Goal: Task Accomplishment & Management: Use online tool/utility

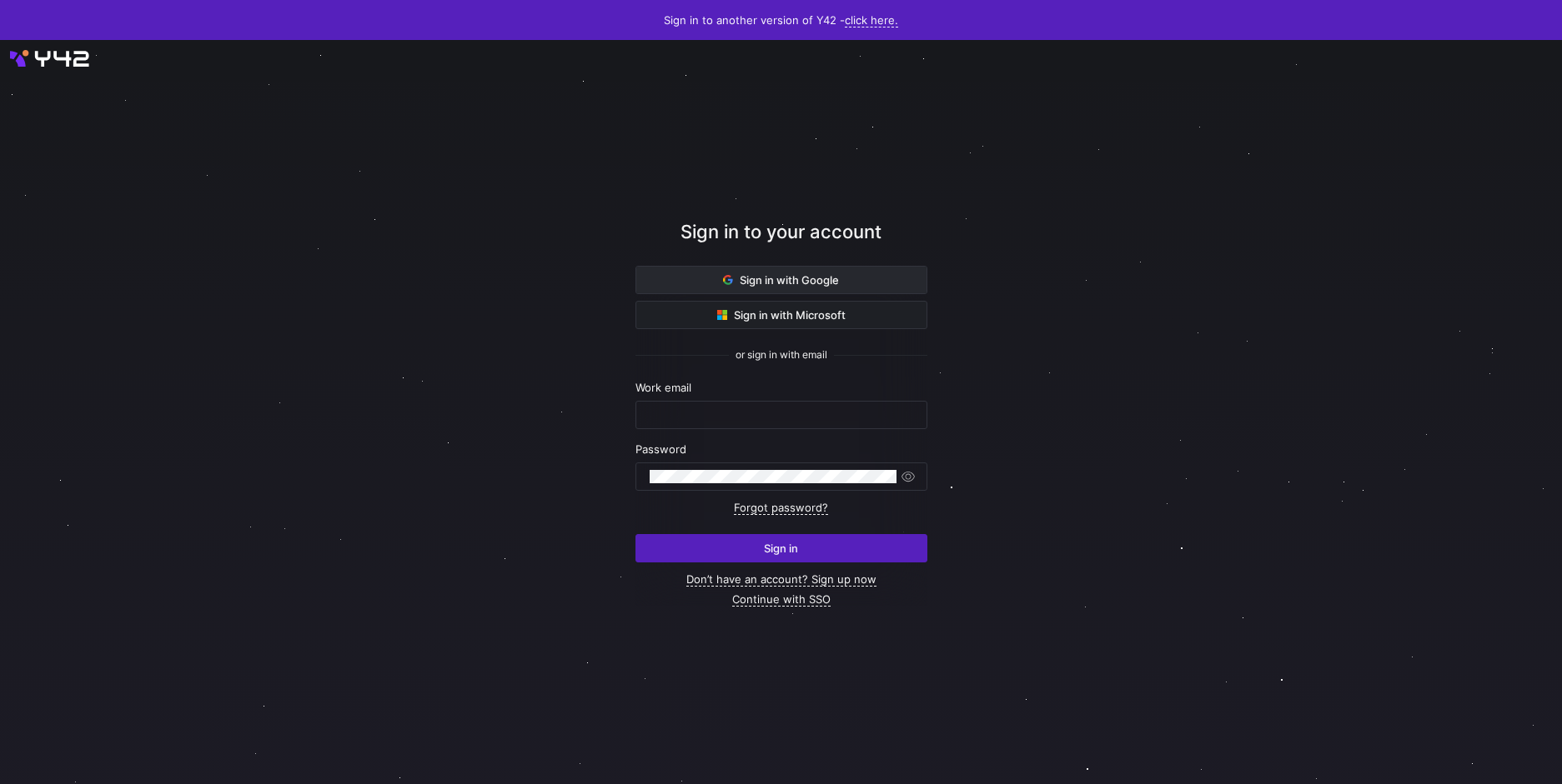
click at [703, 282] on span at bounding box center [781, 280] width 290 height 27
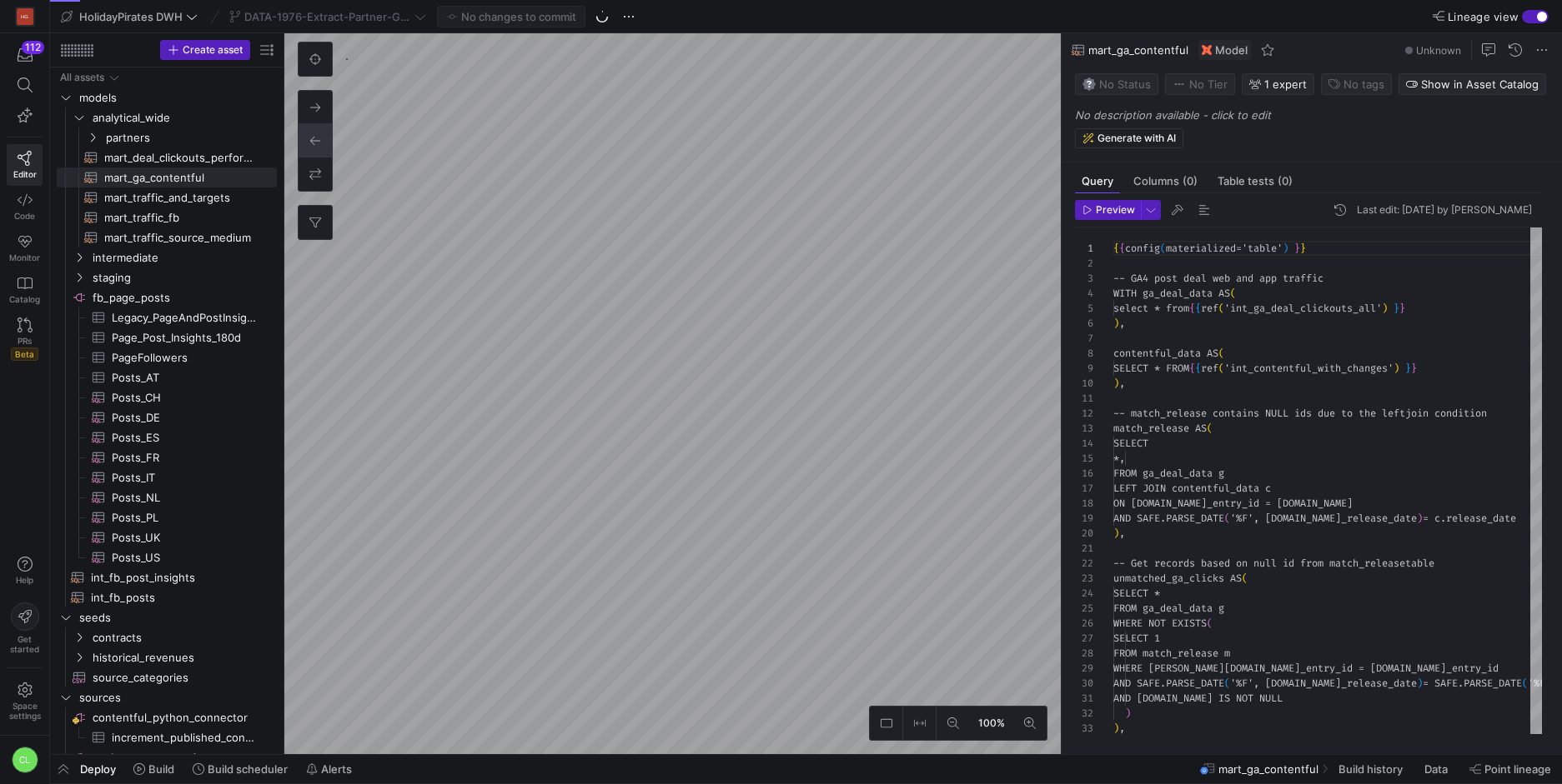
scroll to position [150, 0]
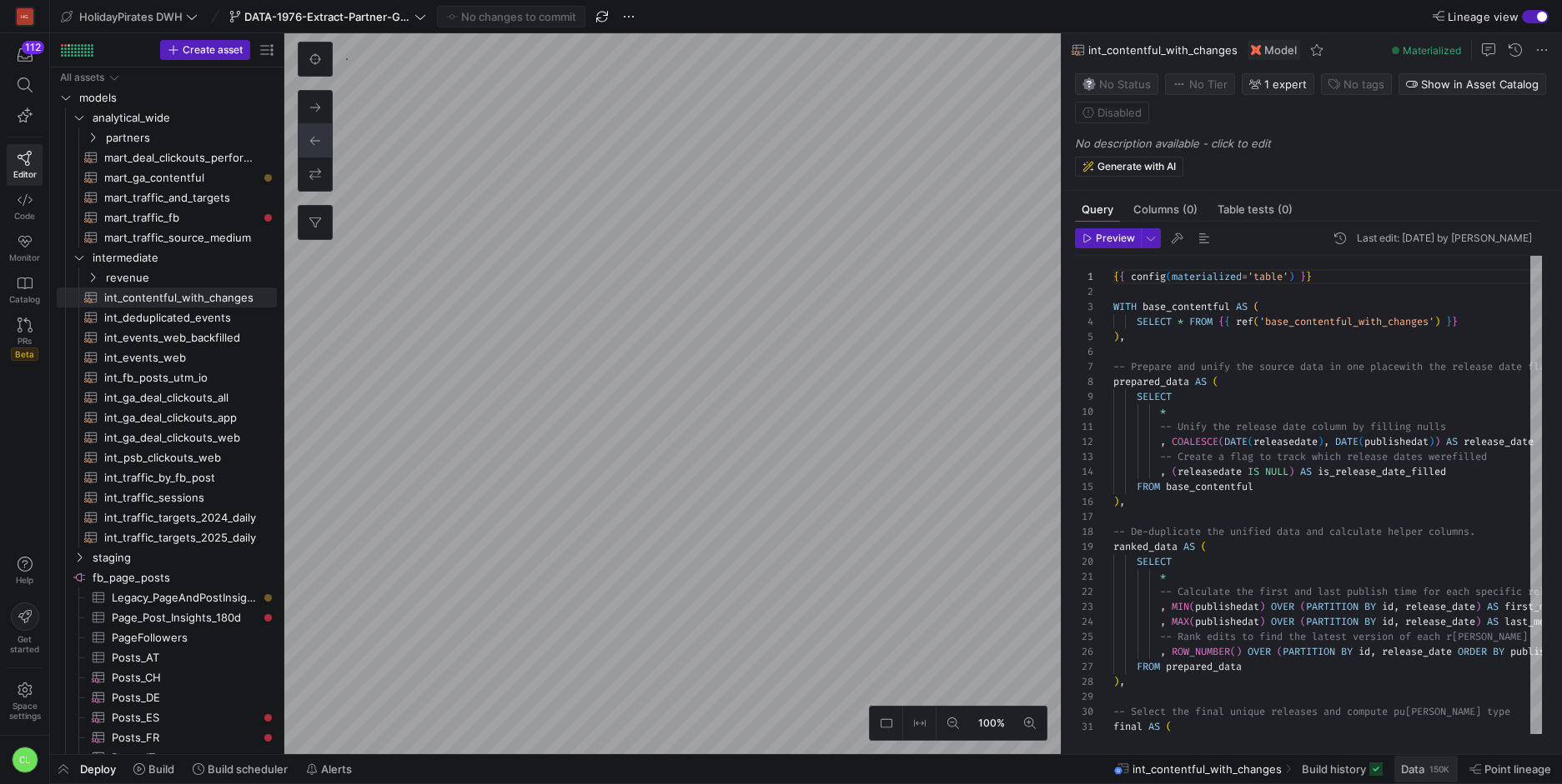
click at [1432, 766] on div "150K" at bounding box center [1440, 769] width 24 height 13
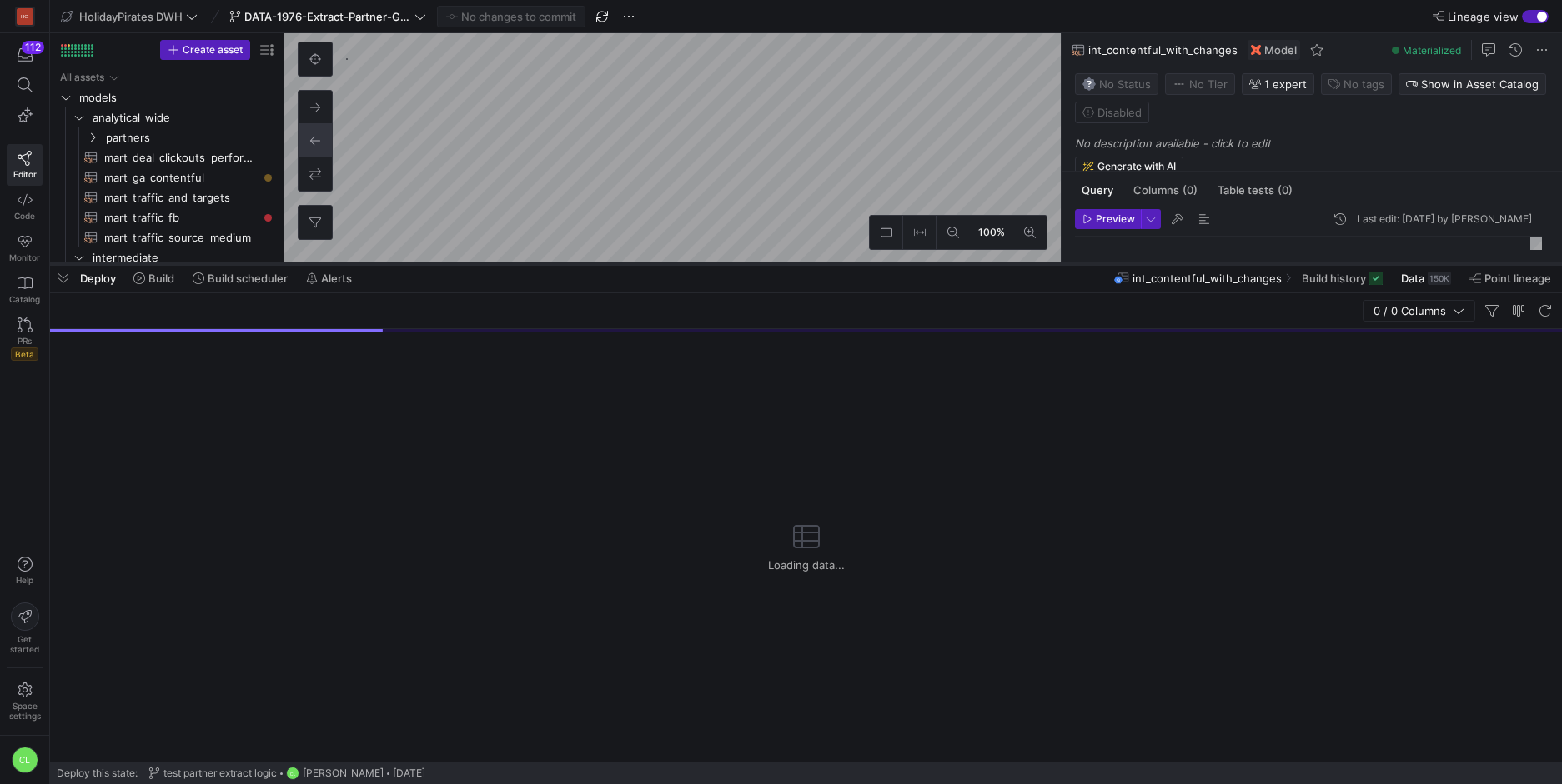
drag, startPoint x: 949, startPoint y: 478, endPoint x: 981, endPoint y: 263, distance: 217.4
click at [981, 263] on div at bounding box center [805, 264] width 1512 height 7
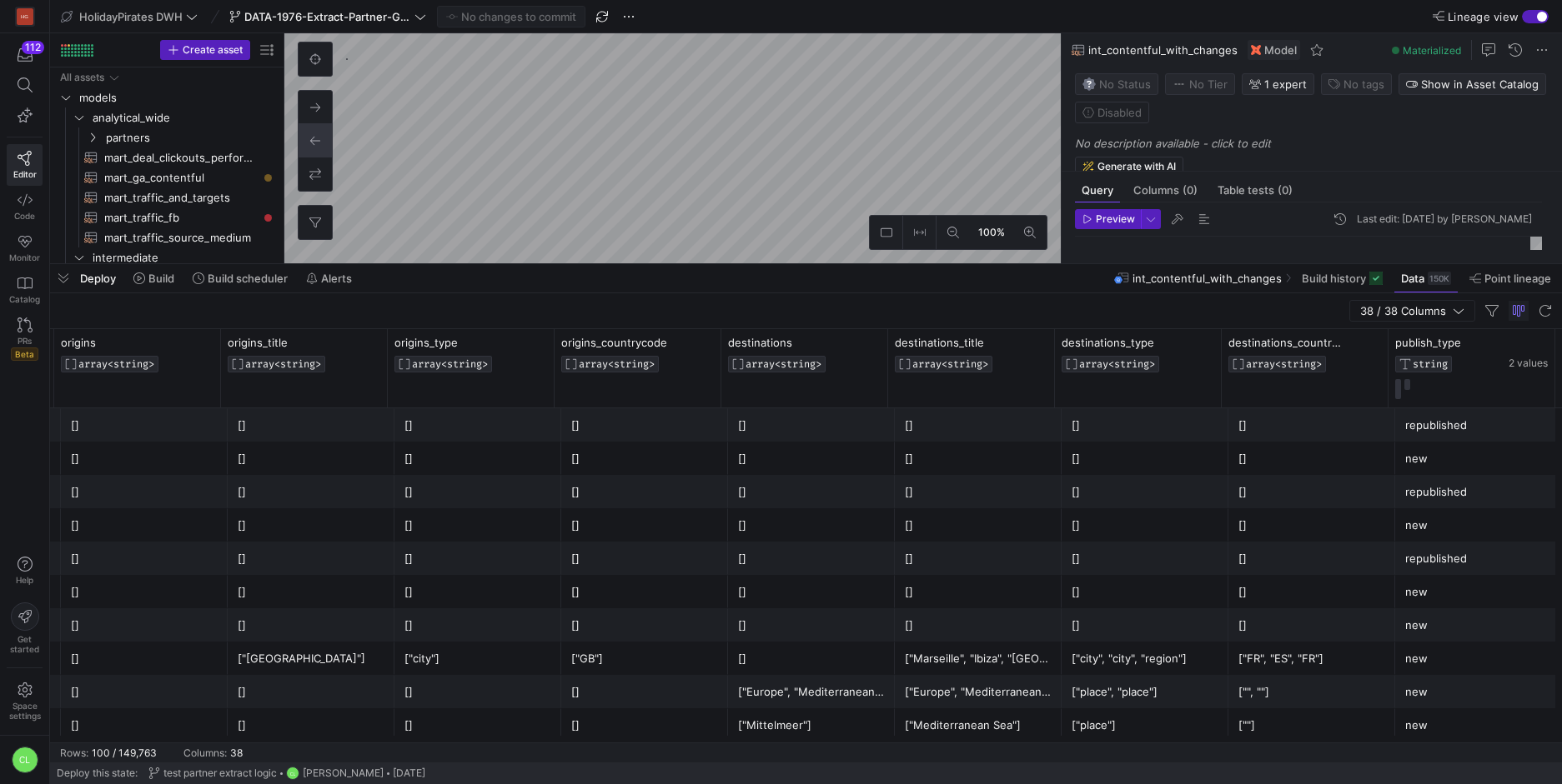
click at [977, 279] on div "Deploy Build Build scheduler Alerts int_contentful_with_changes Build history D…" at bounding box center [805, 278] width 1512 height 29
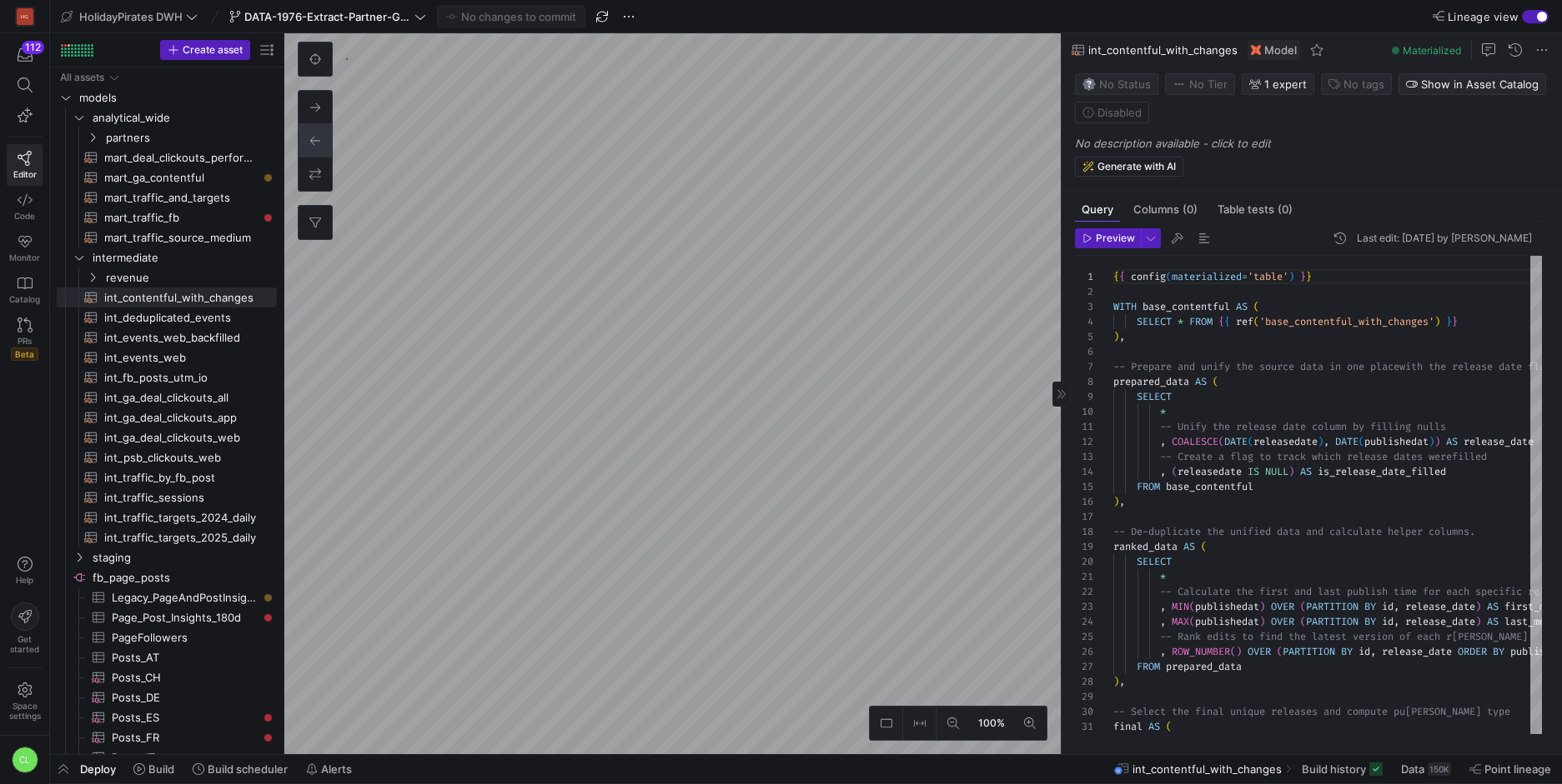
type textarea "{{ config(materialized='table') }} -- GA4 post deal web and app traffic WITH ga…"
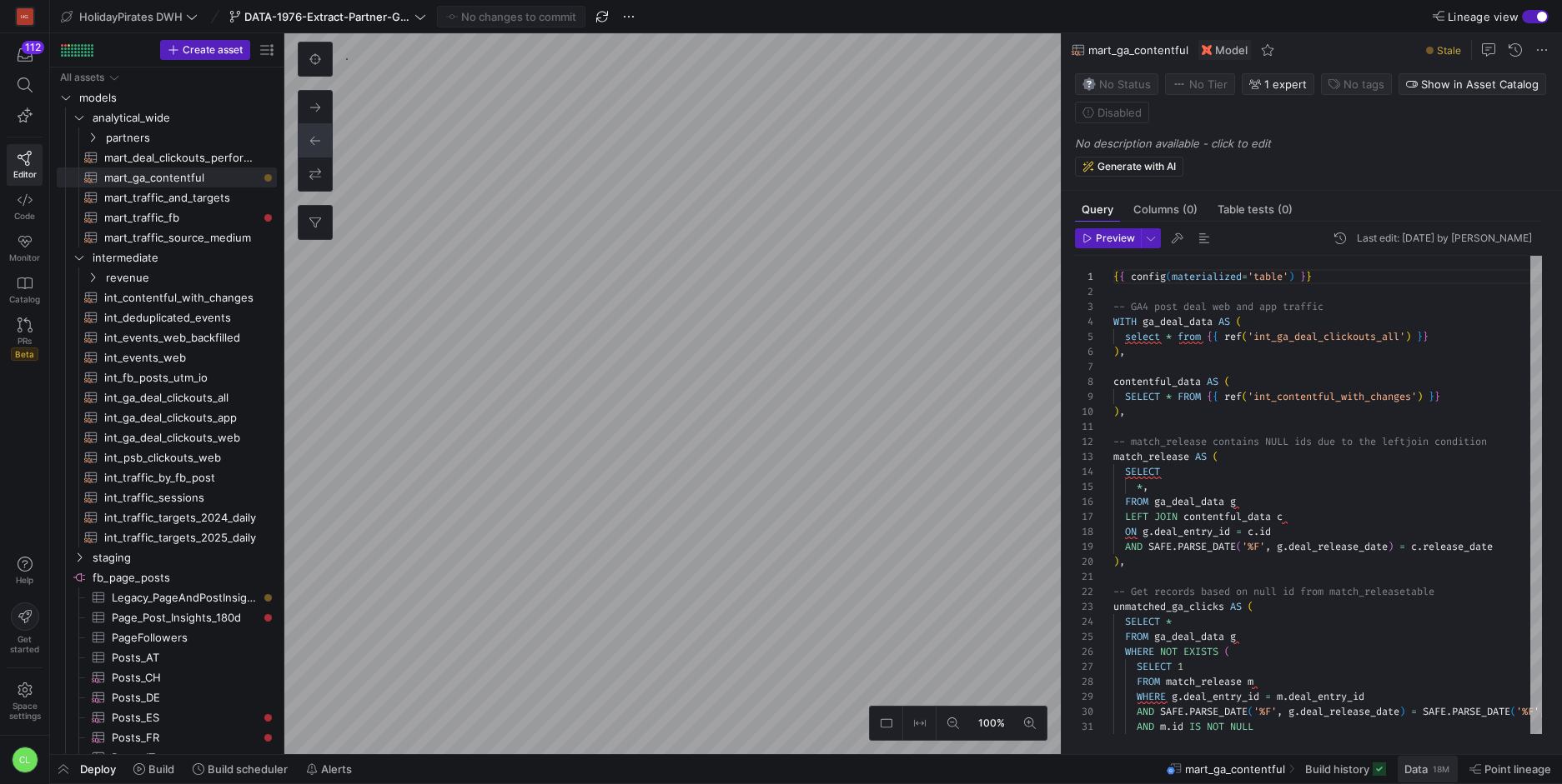
click at [1416, 776] on span at bounding box center [1428, 769] width 60 height 27
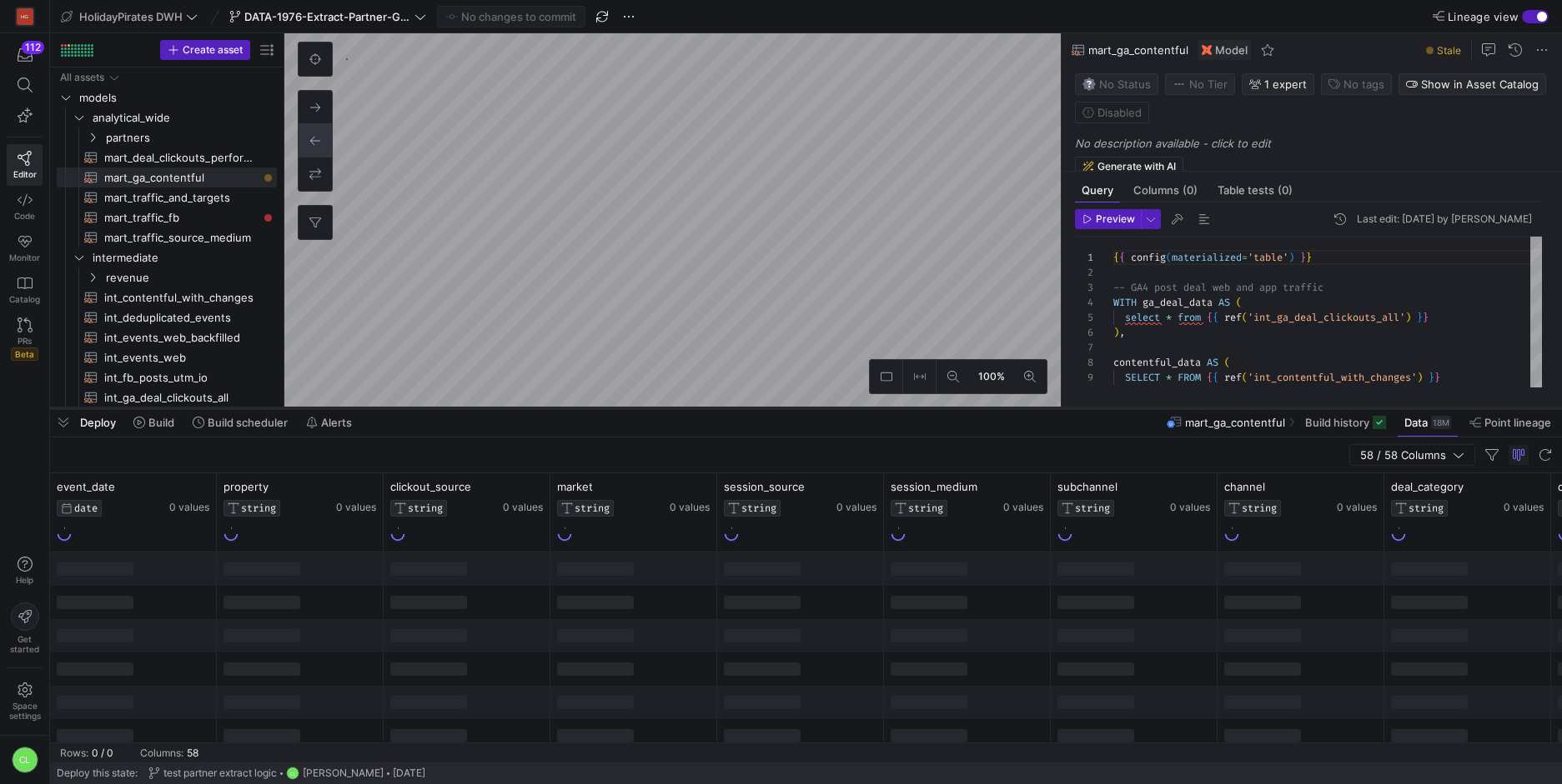
drag, startPoint x: 393, startPoint y: 478, endPoint x: 479, endPoint y: 227, distance: 265.3
click at [479, 405] on div at bounding box center [805, 408] width 1512 height 7
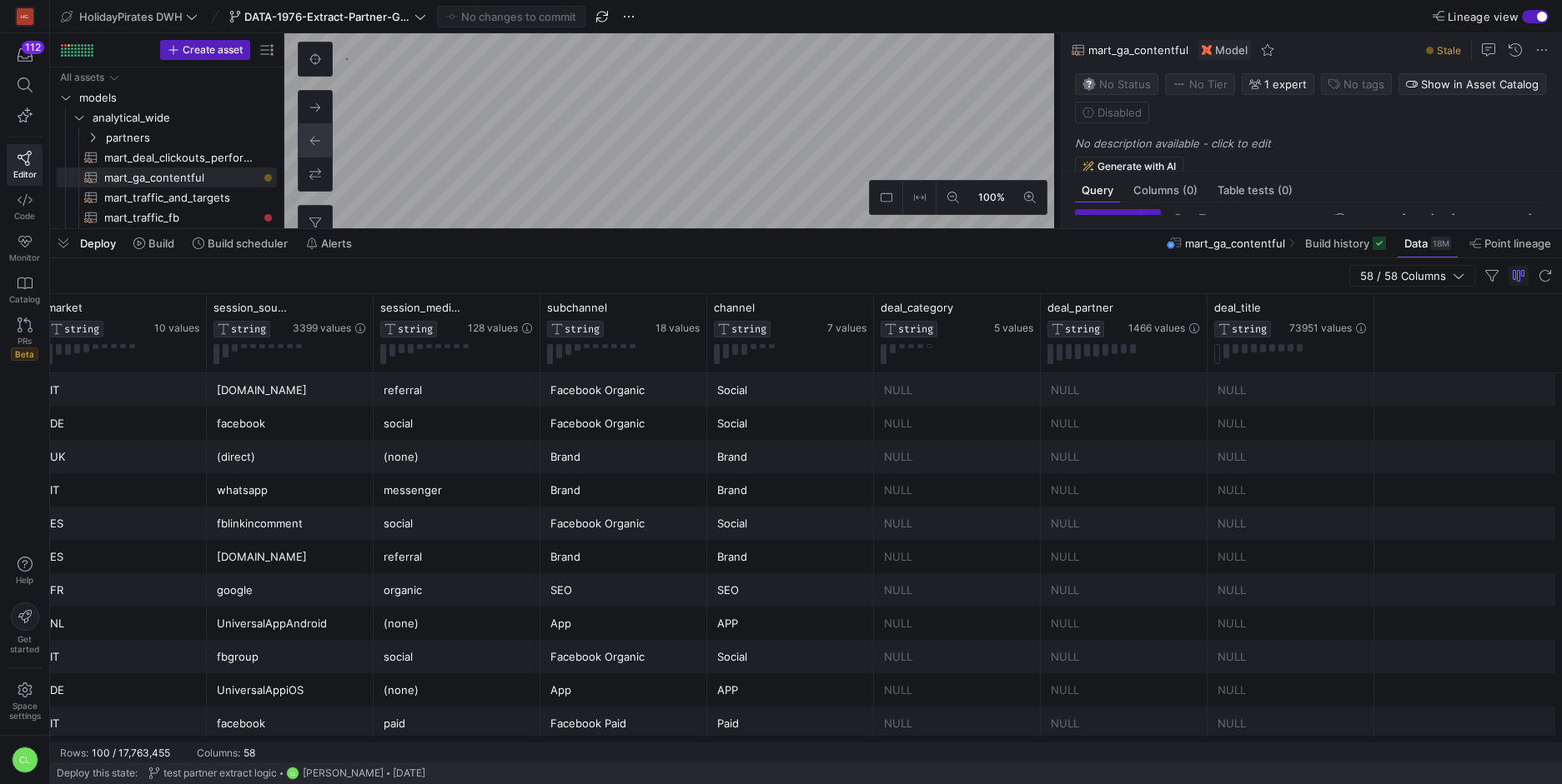
scroll to position [0, 816]
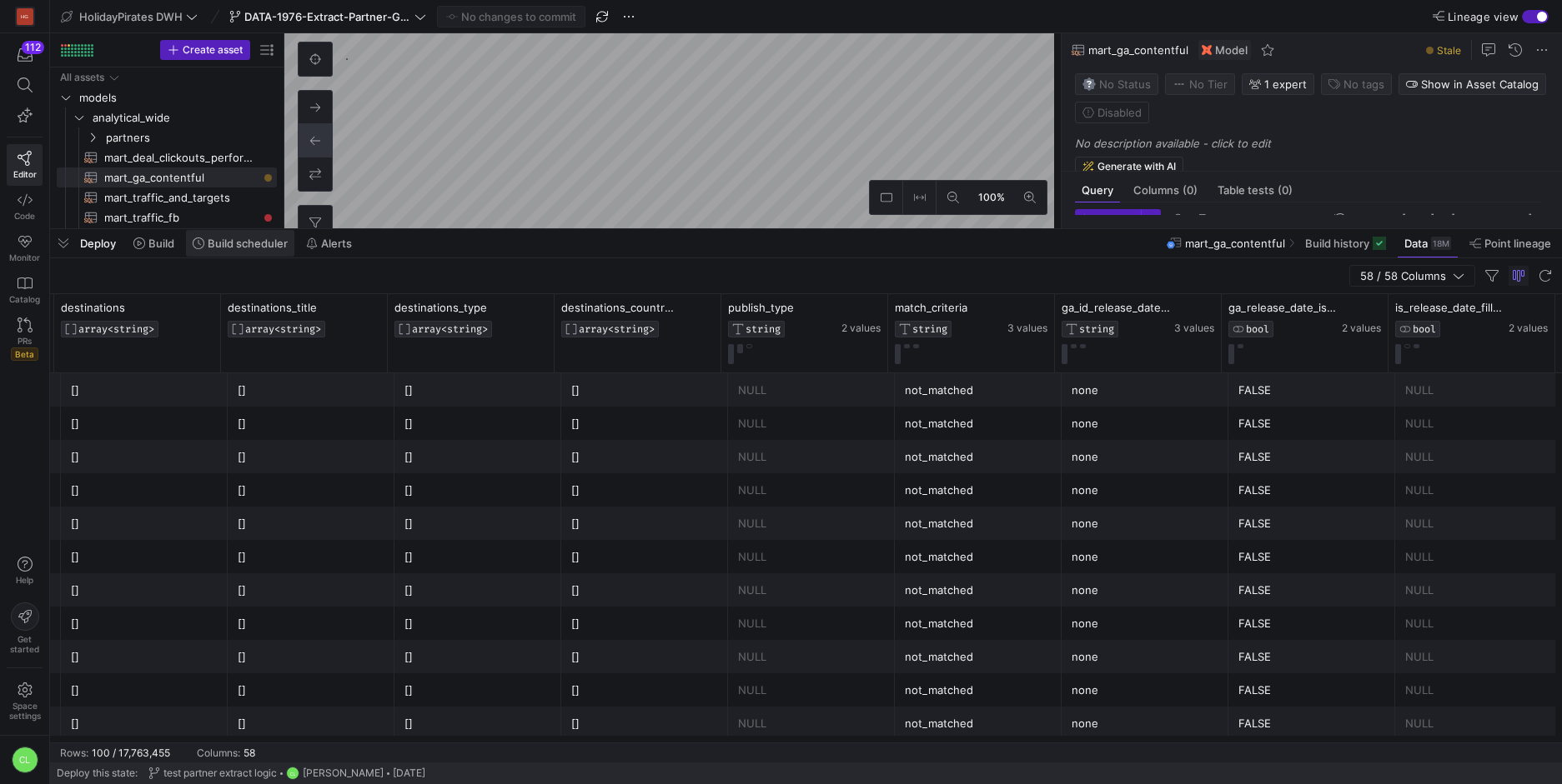
click at [258, 250] on span at bounding box center [239, 243] width 108 height 27
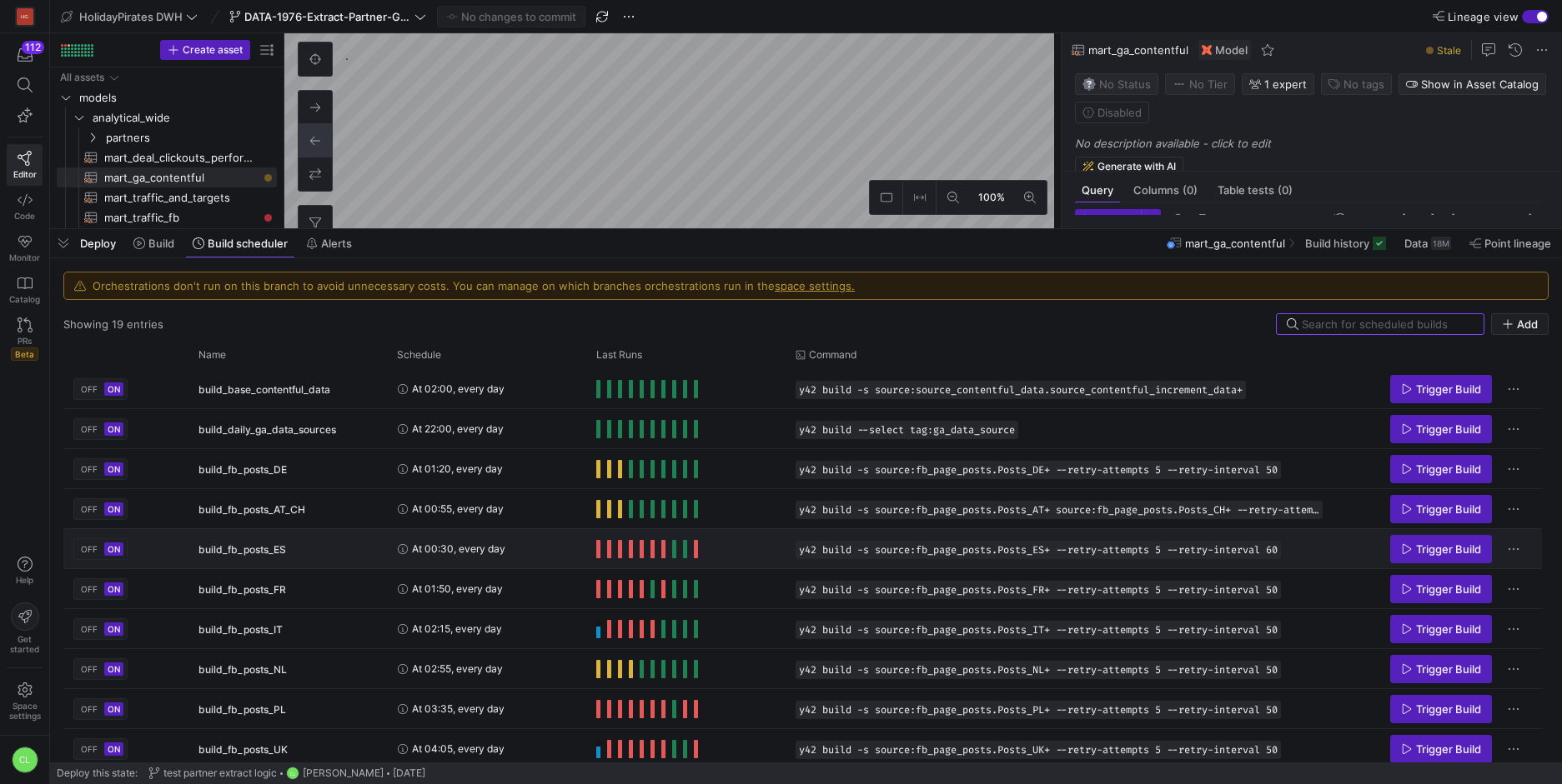
scroll to position [367, 0]
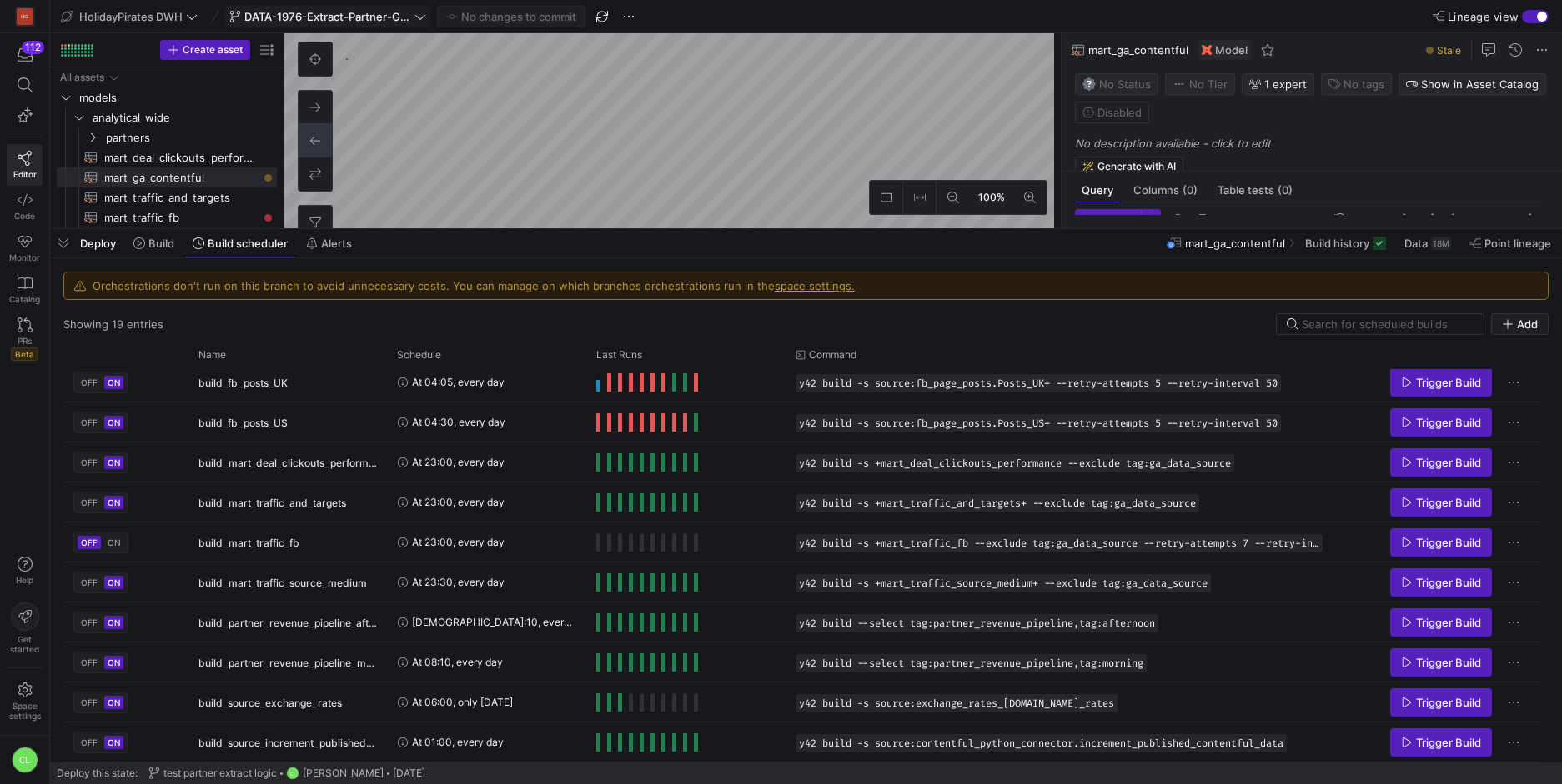
click at [425, 19] on icon at bounding box center [421, 17] width 12 height 12
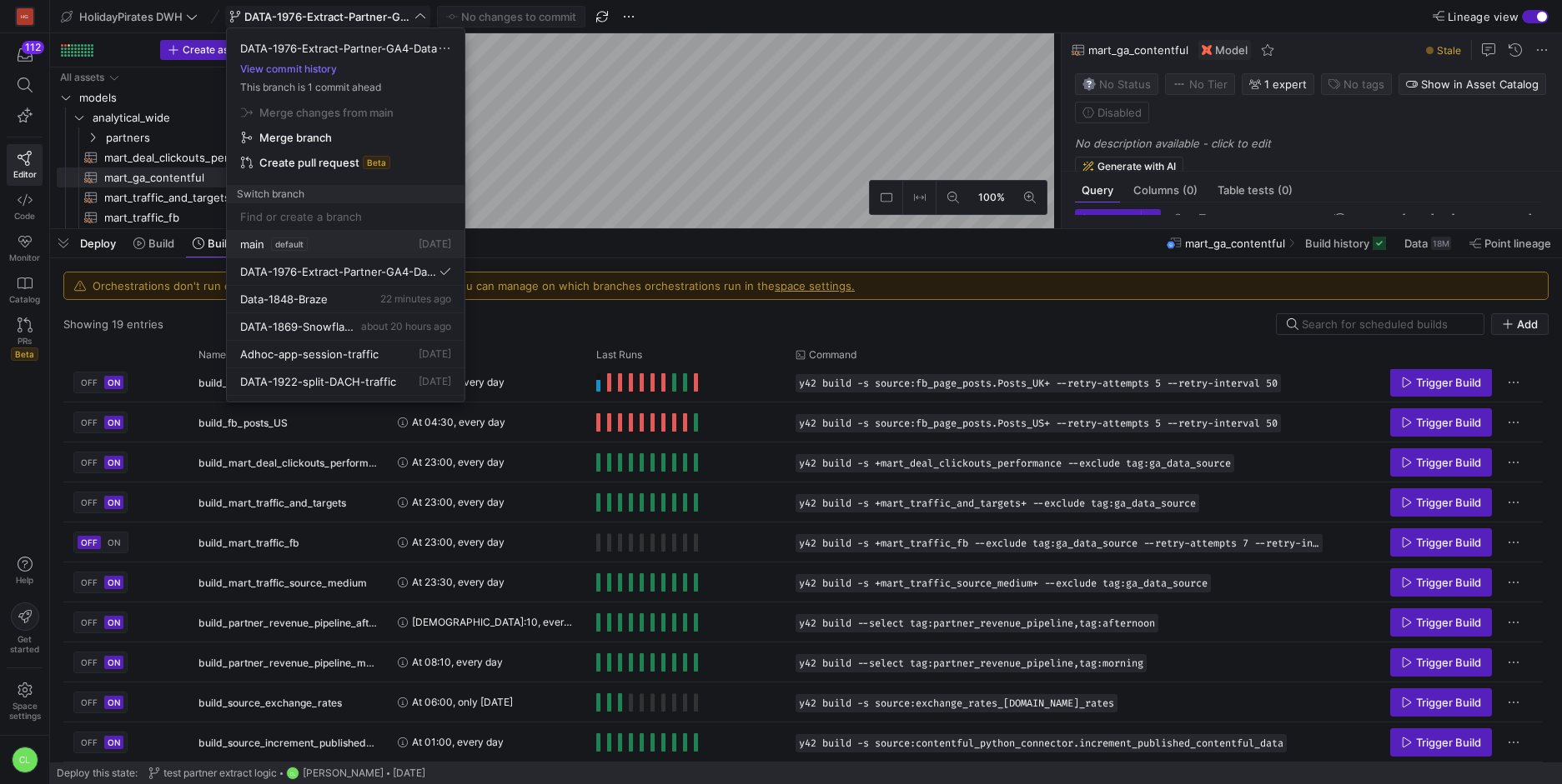
click at [362, 245] on div "main default 5 days ago" at bounding box center [346, 243] width 212 height 13
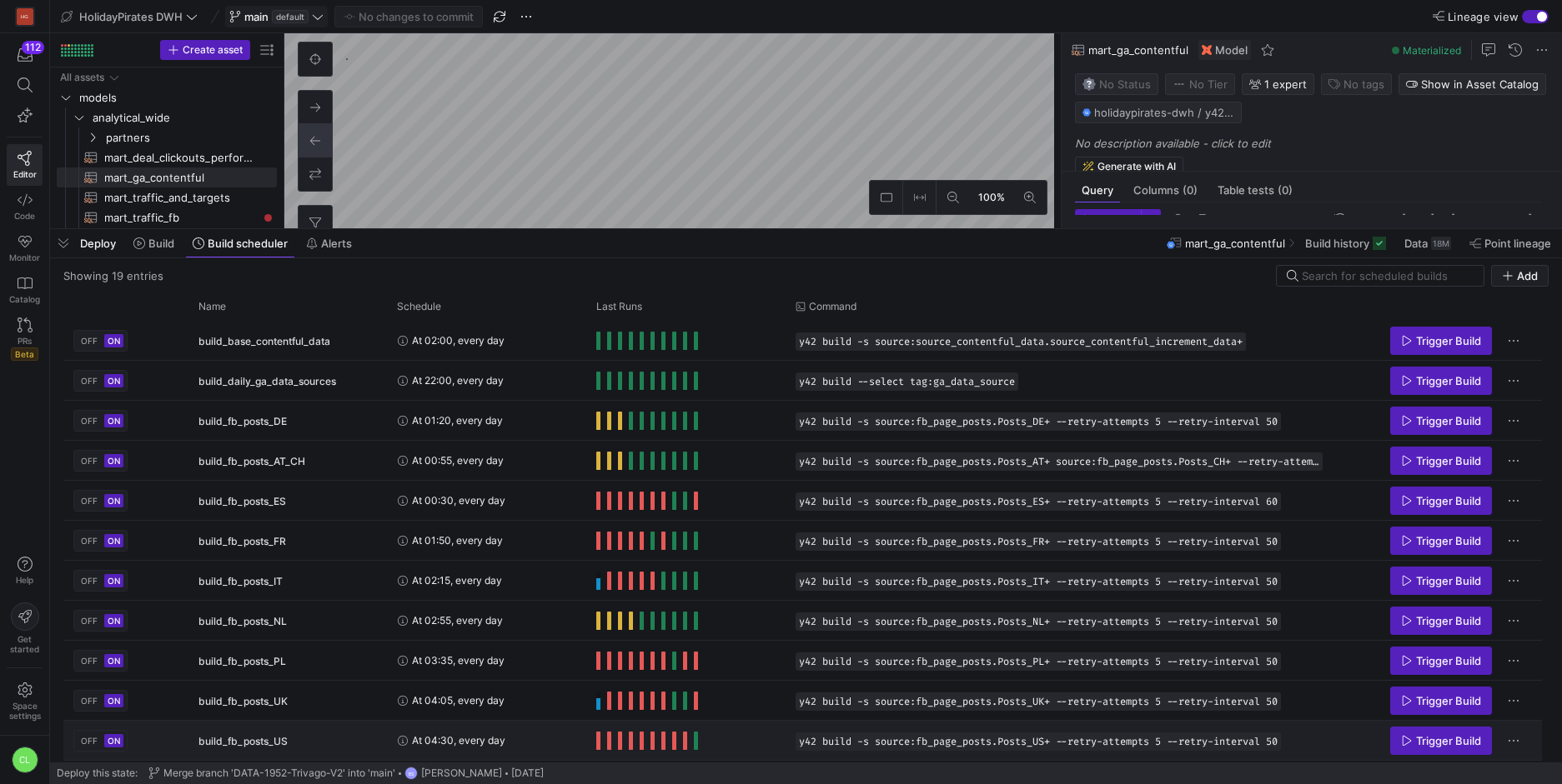
scroll to position [319, 0]
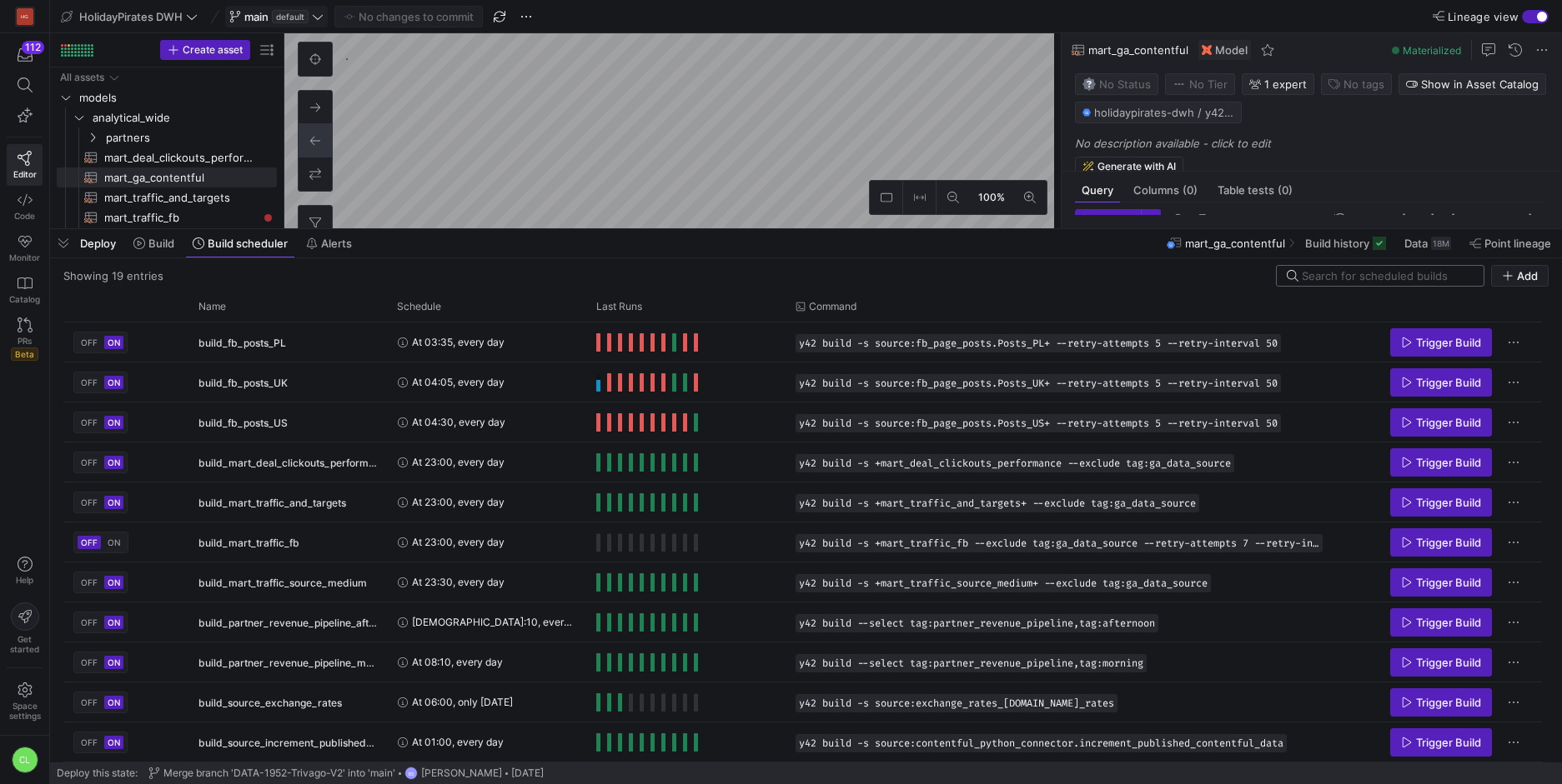
click at [1386, 270] on input at bounding box center [1387, 275] width 172 height 13
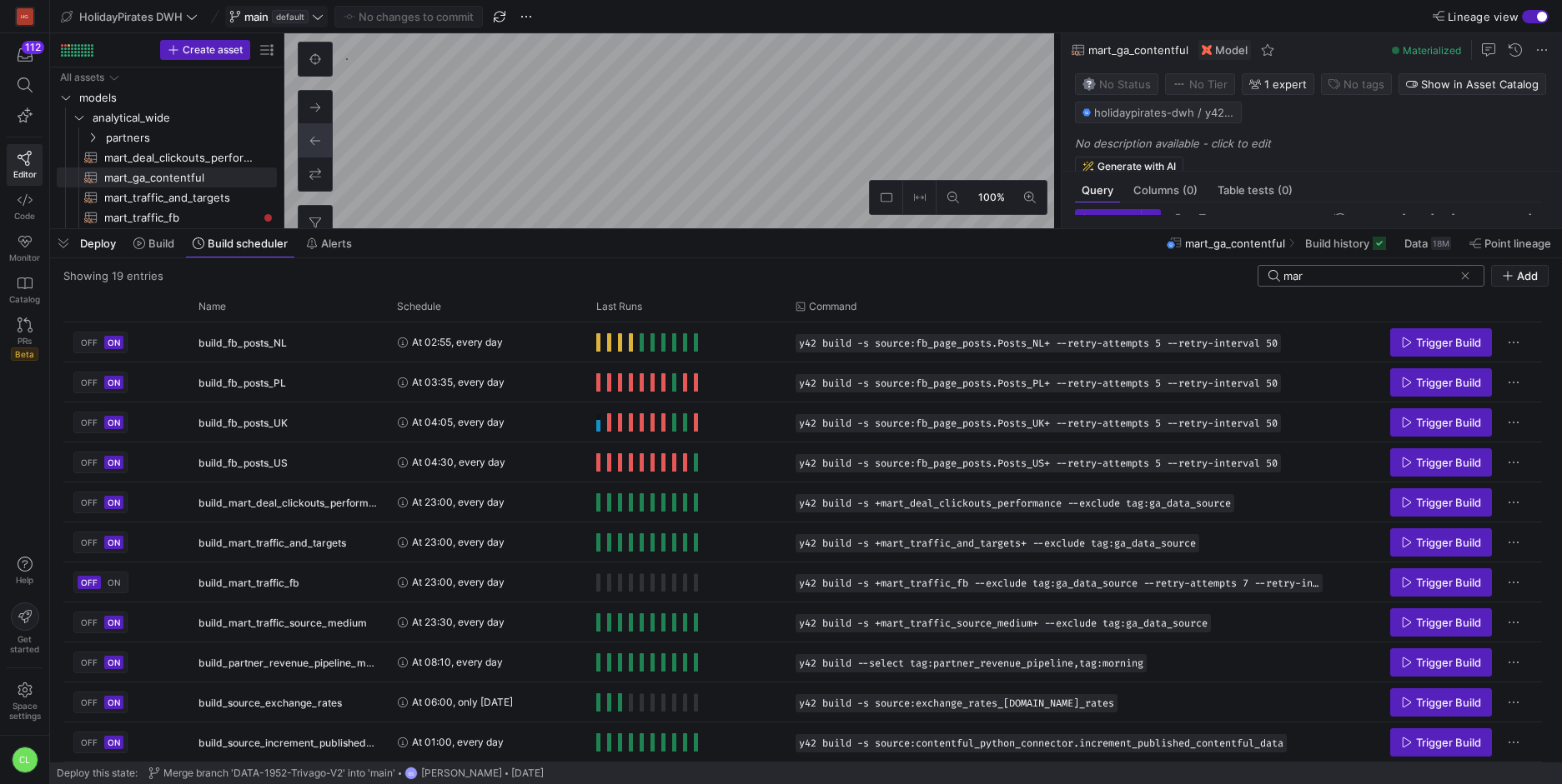
scroll to position [0, 0]
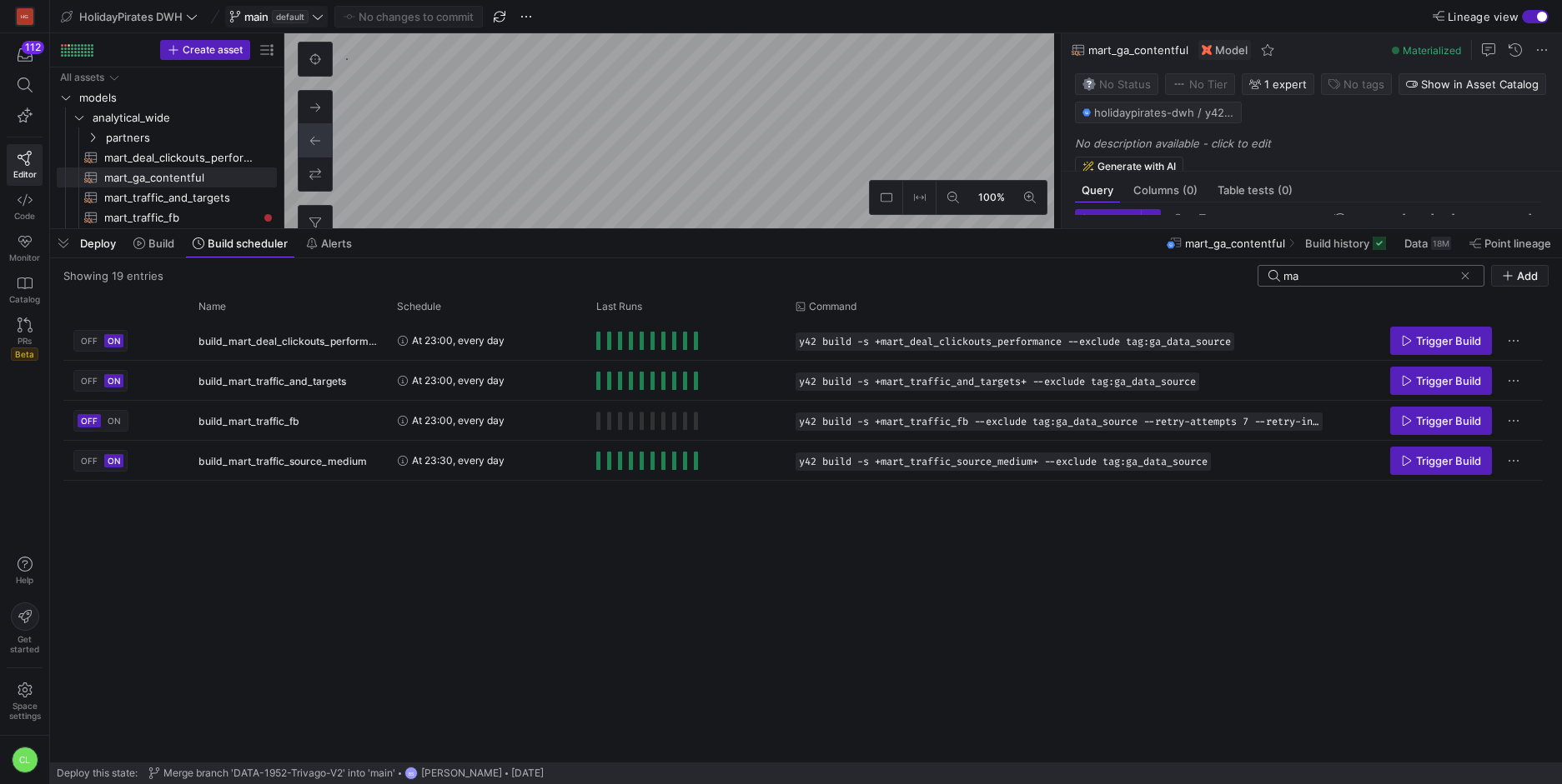
type input "m"
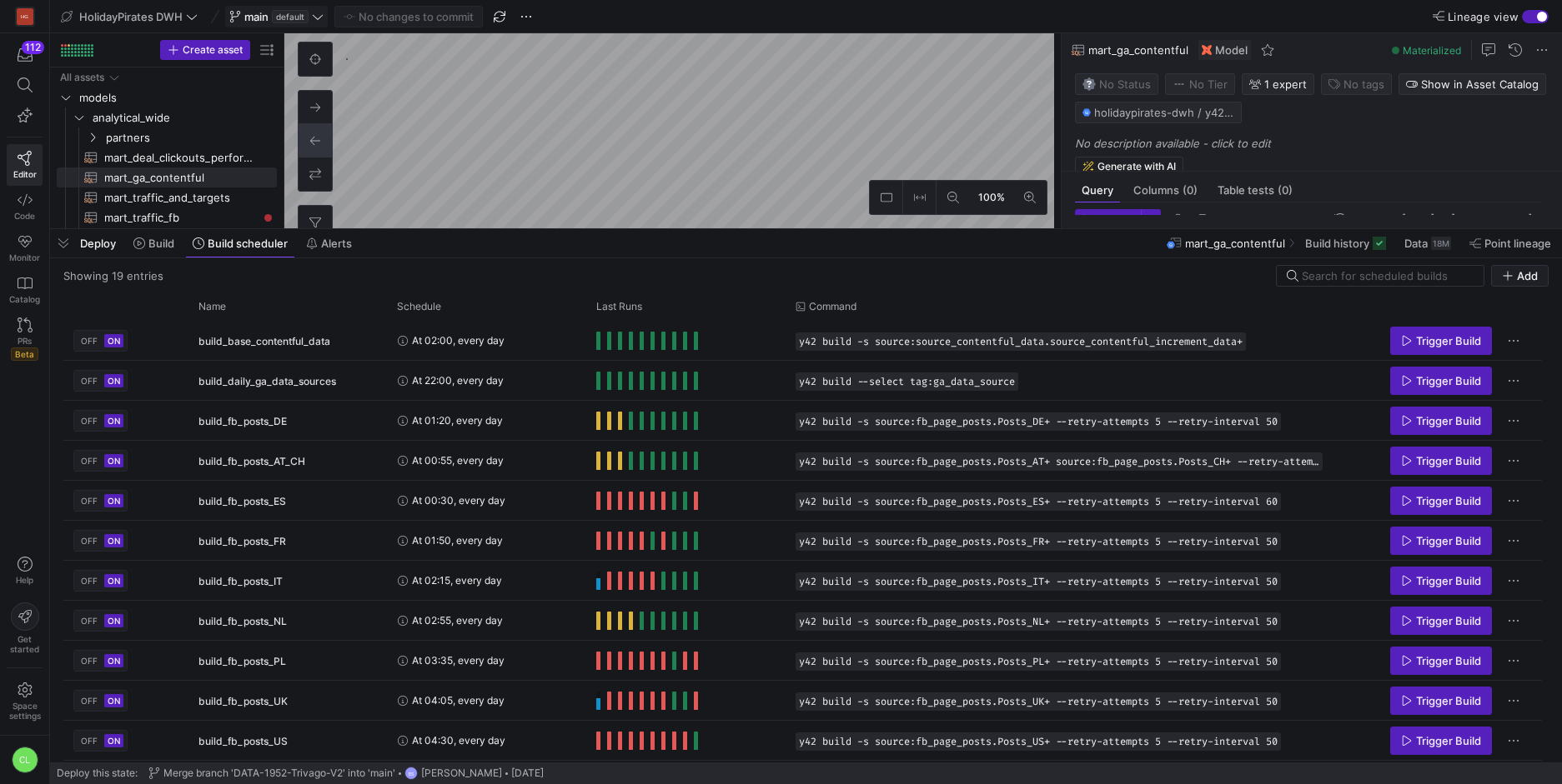
click at [775, 257] on div "Deploy Build Build scheduler Alerts mart_ga_contentful Build history Data 18M P…" at bounding box center [805, 243] width 1512 height 29
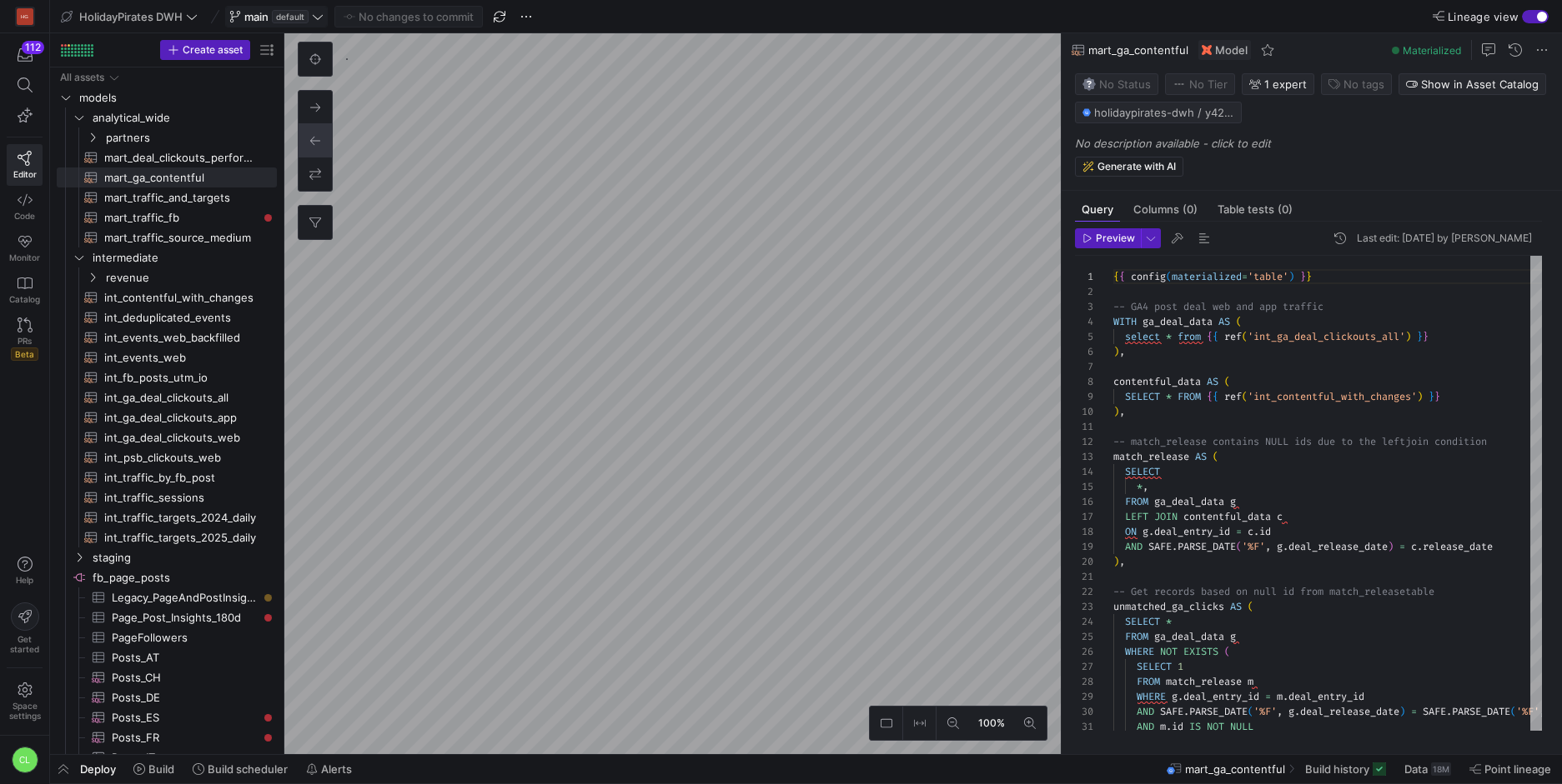
click at [479, 762] on div "Deploy Build Build scheduler Alerts mart_ga_contentful Build history Data 18M P…" at bounding box center [805, 769] width 1512 height 29
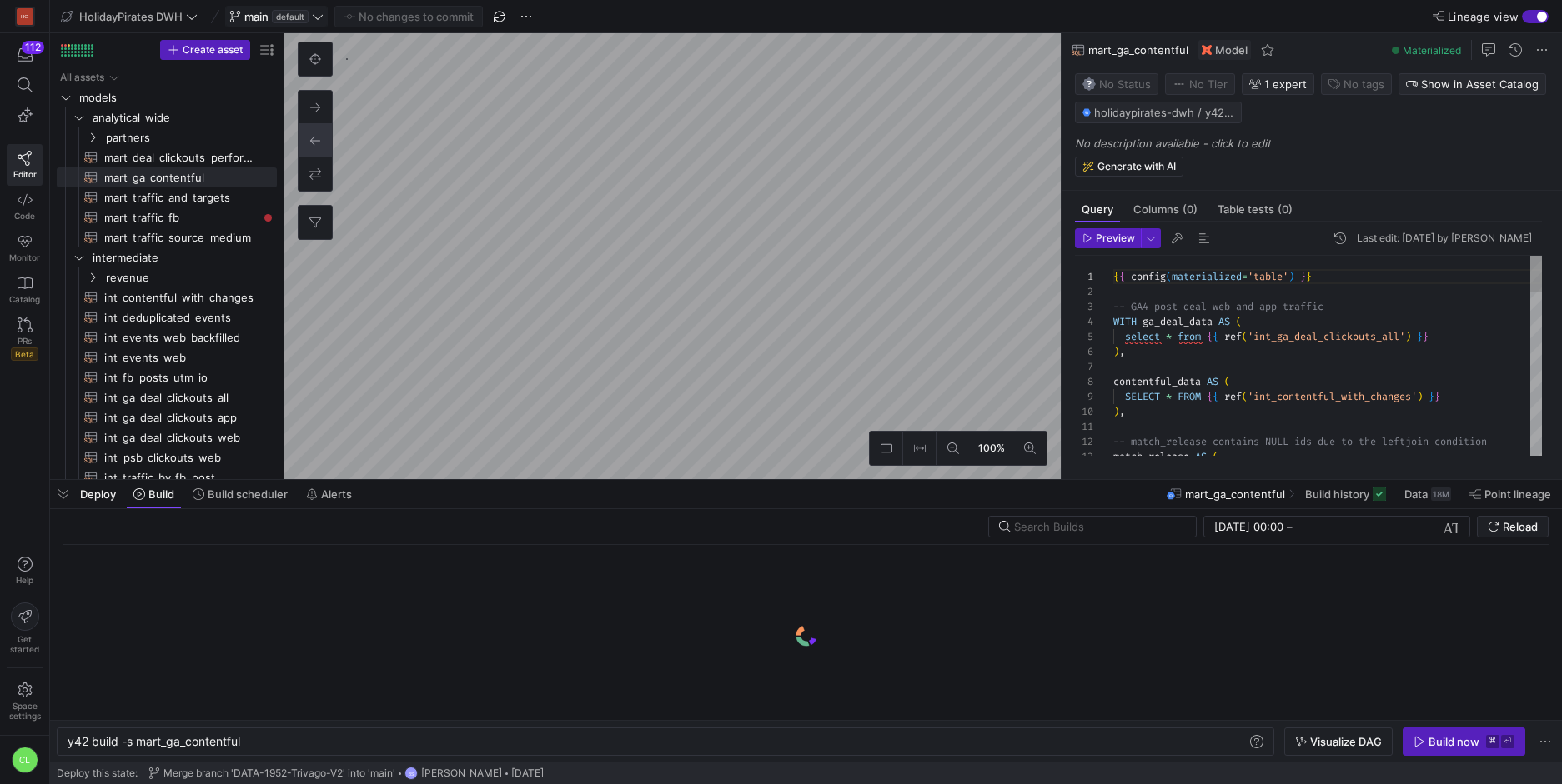
scroll to position [0, 175]
click at [1093, 530] on input "text" at bounding box center [1098, 526] width 169 height 13
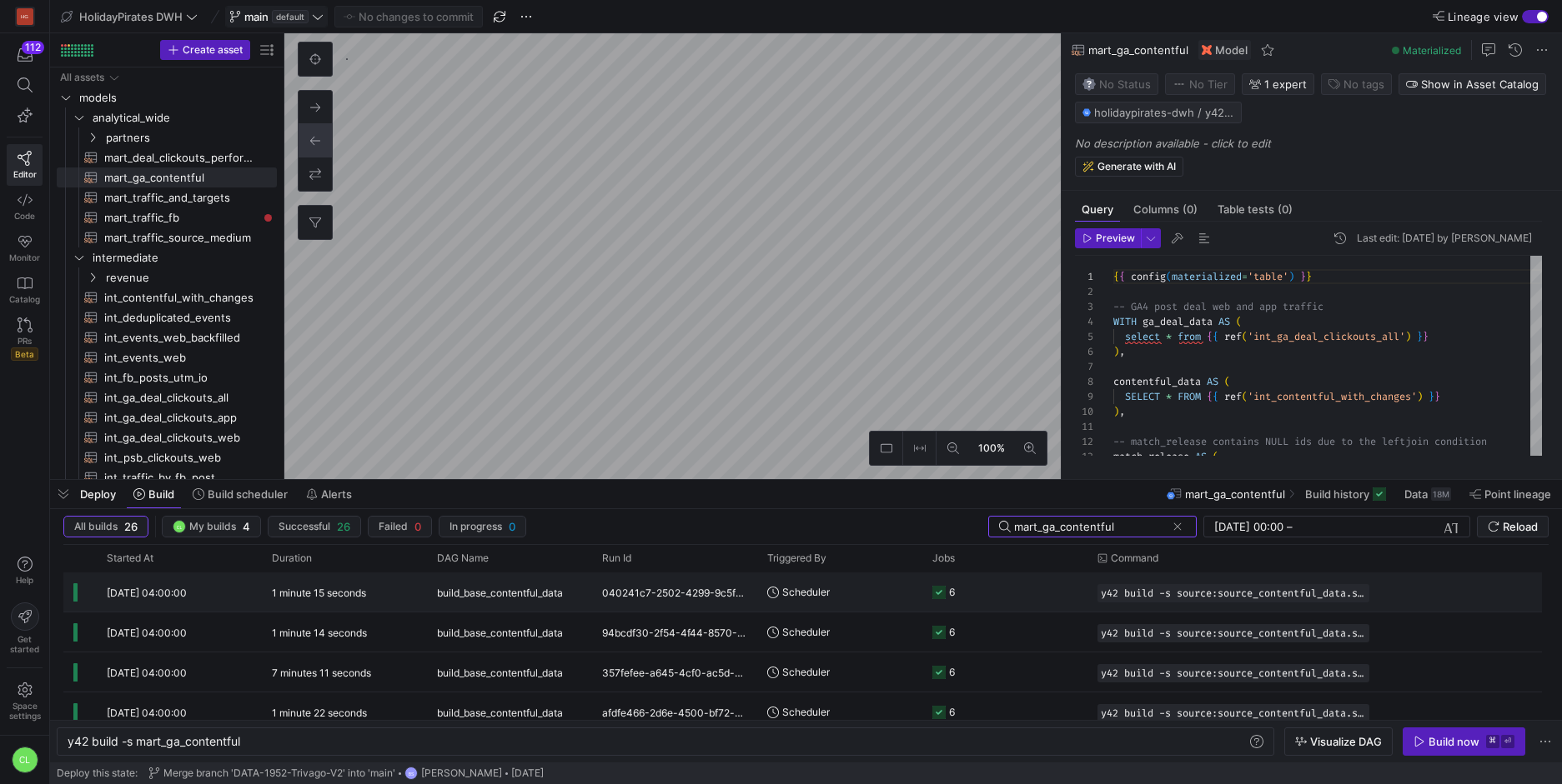
type input "mart_ga_contentful"
click at [1112, 608] on div "y42 build -s source:source_contentful_data.source_contentful_increment_data+" at bounding box center [1233, 591] width 292 height 39
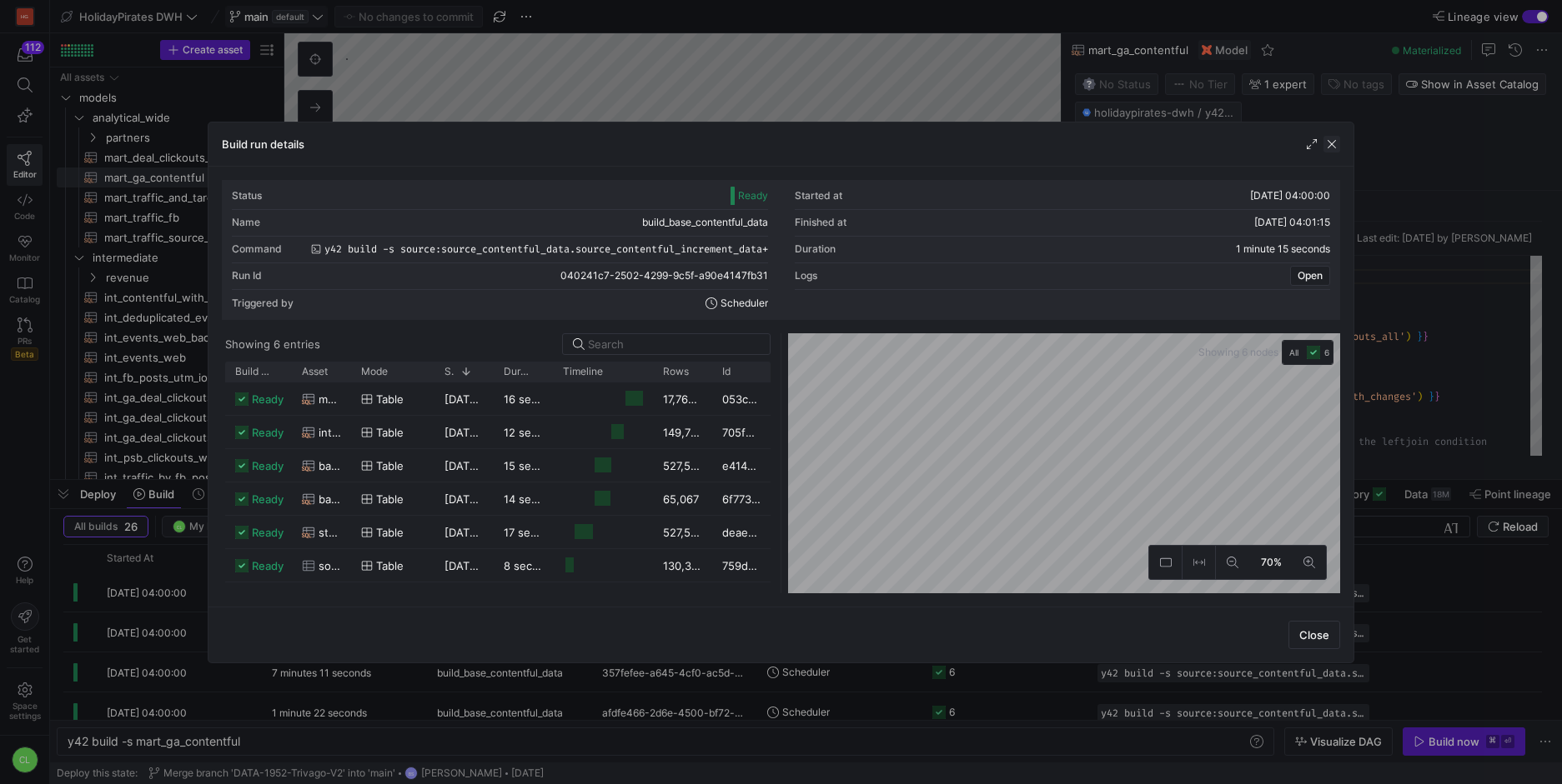
click at [1329, 138] on span "button" at bounding box center [1332, 144] width 17 height 17
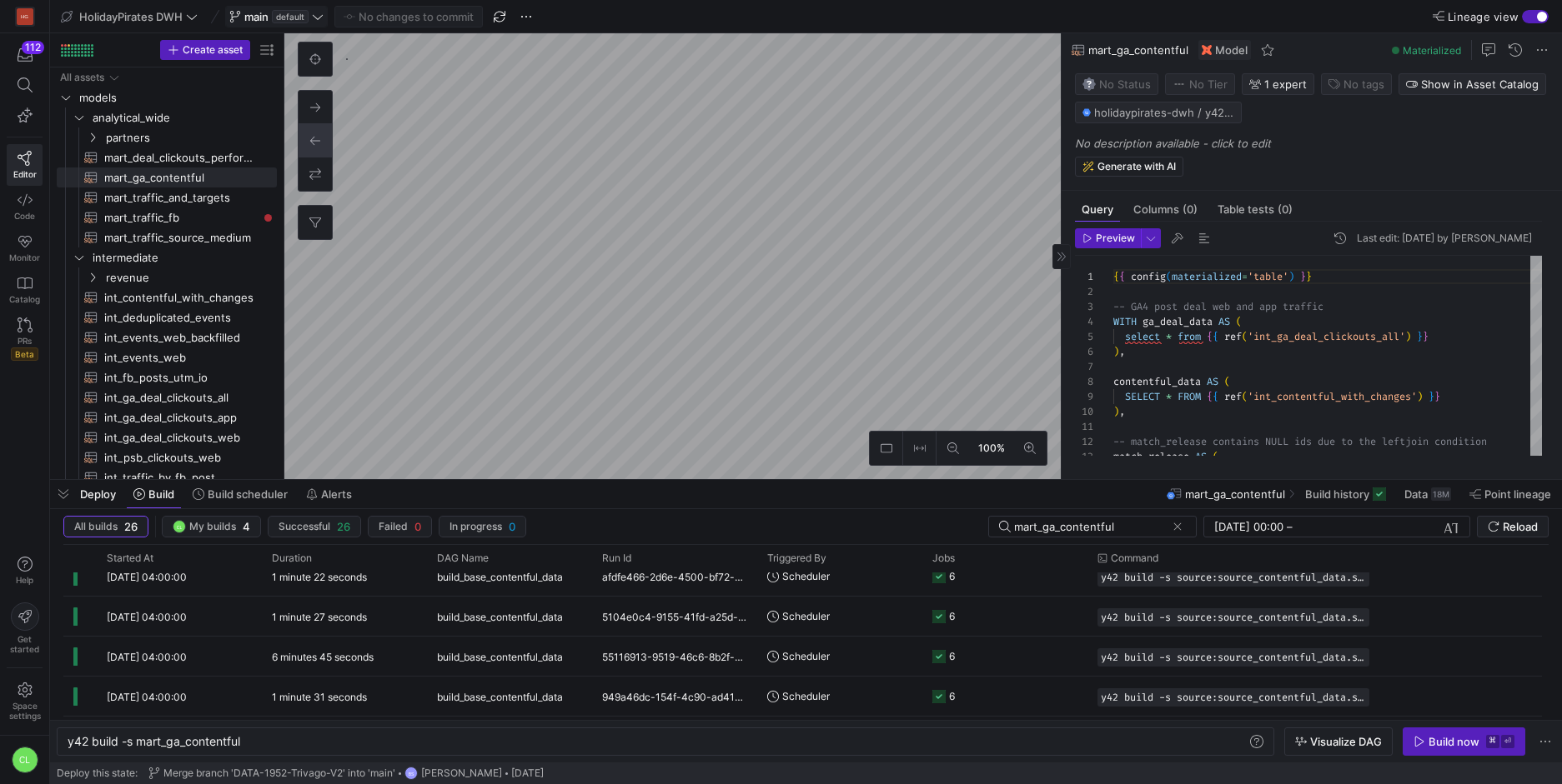
scroll to position [0, 0]
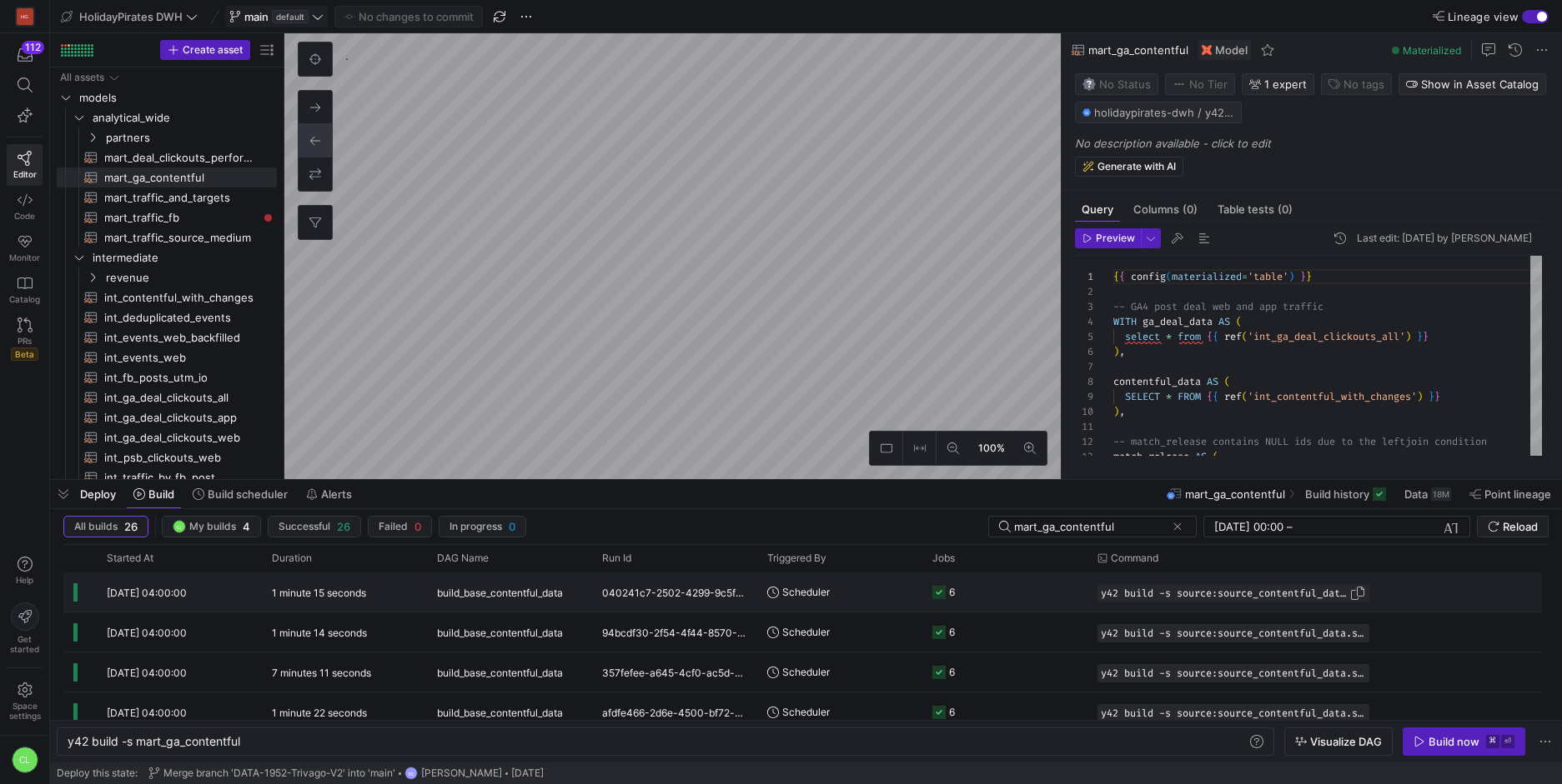
click at [1254, 599] on div "y42 build -s source:source_contentful_data.source_contentful_increment_data+" at bounding box center [1233, 593] width 272 height 18
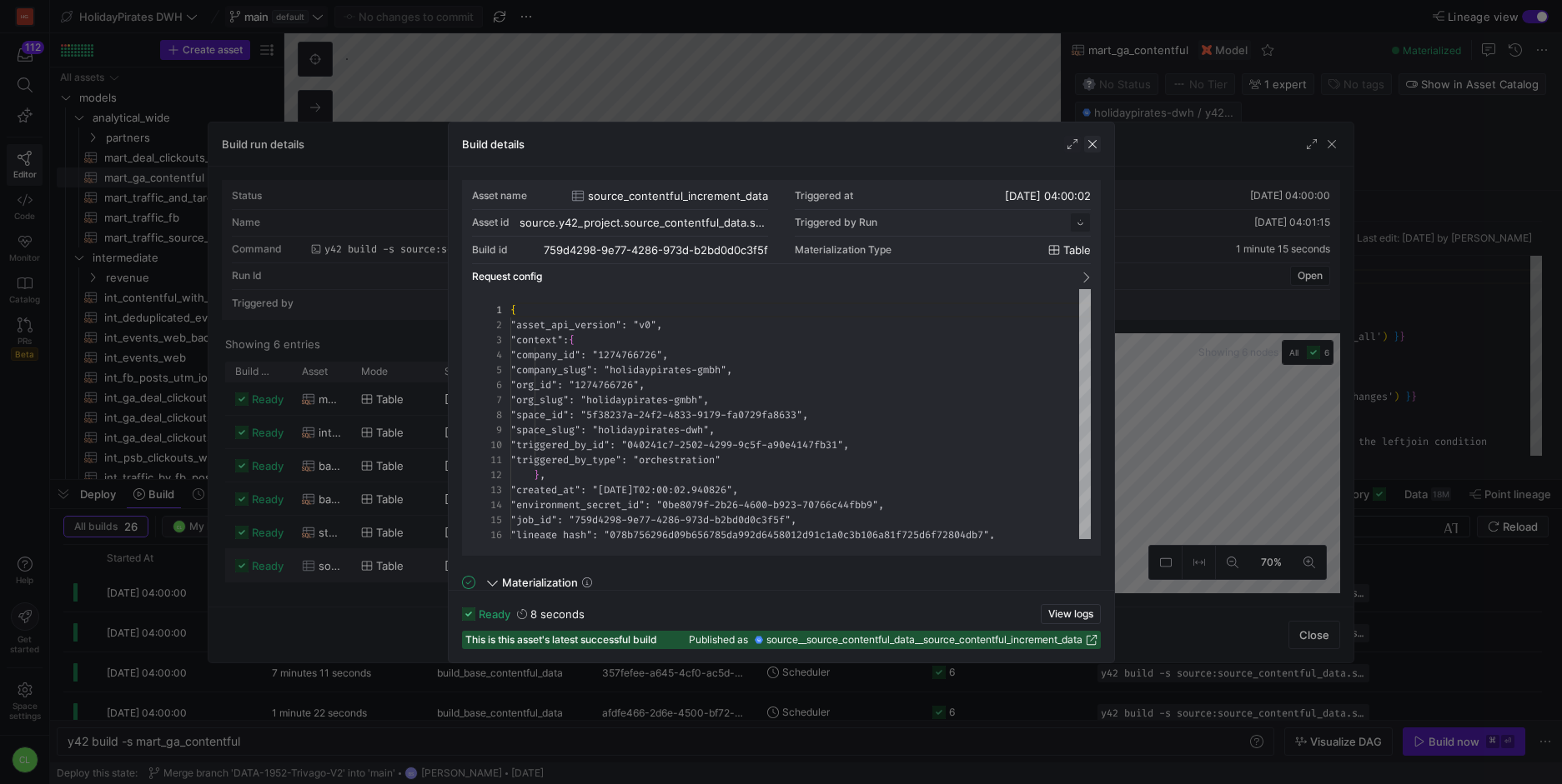
scroll to position [150, 0]
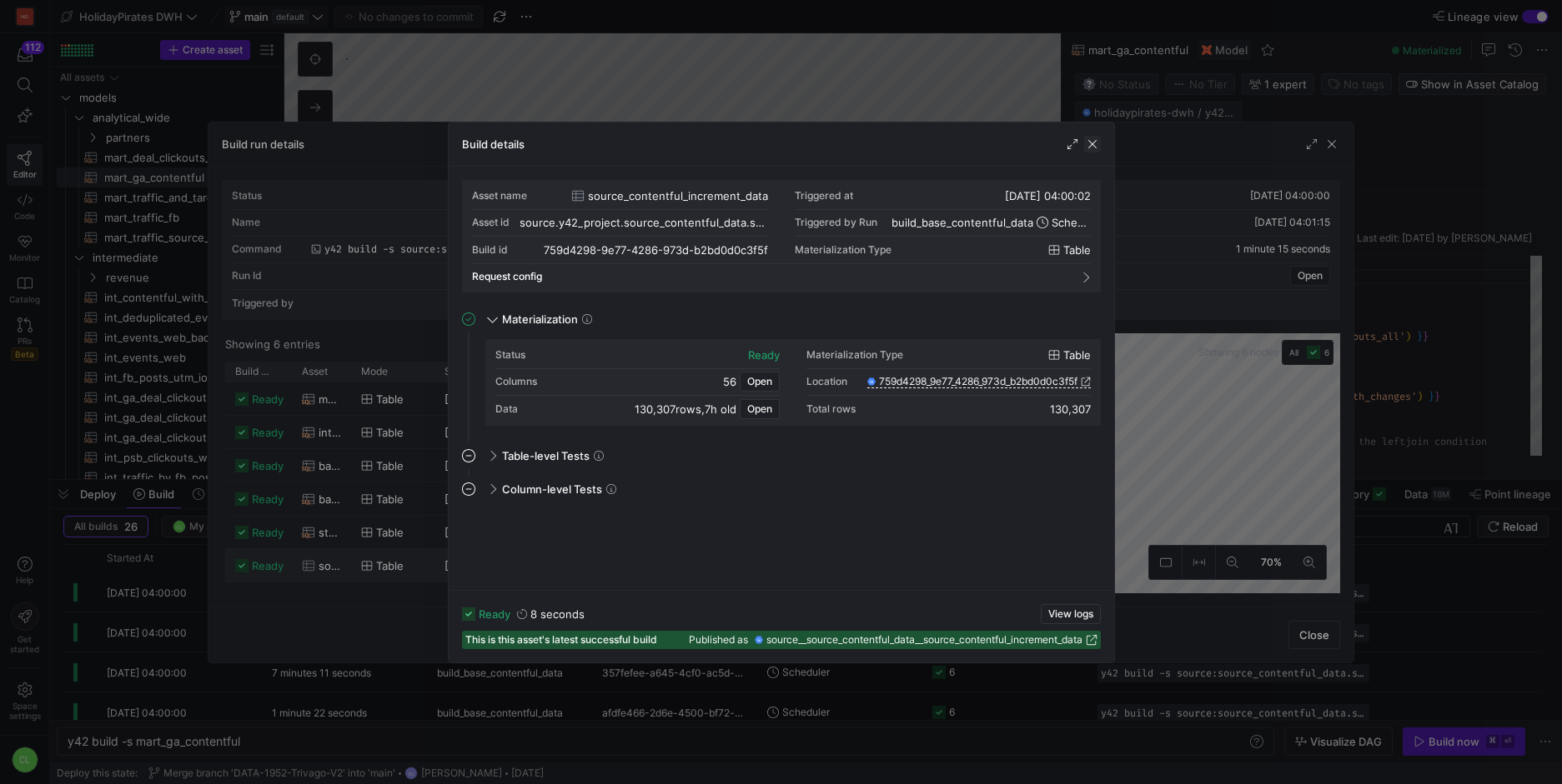
click at [1094, 149] on span "button" at bounding box center [1092, 144] width 17 height 17
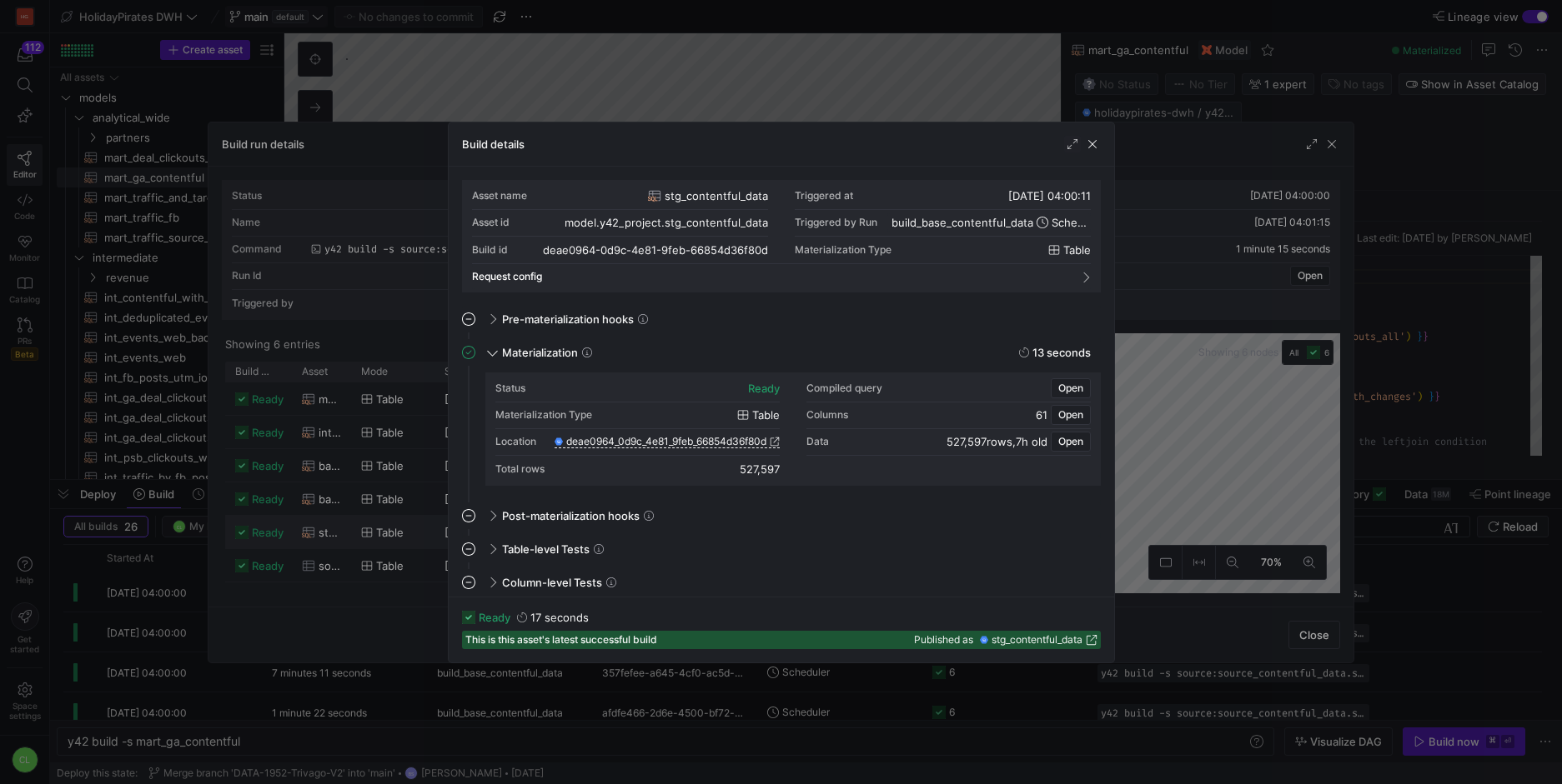
click at [1125, 589] on div at bounding box center [781, 392] width 1562 height 784
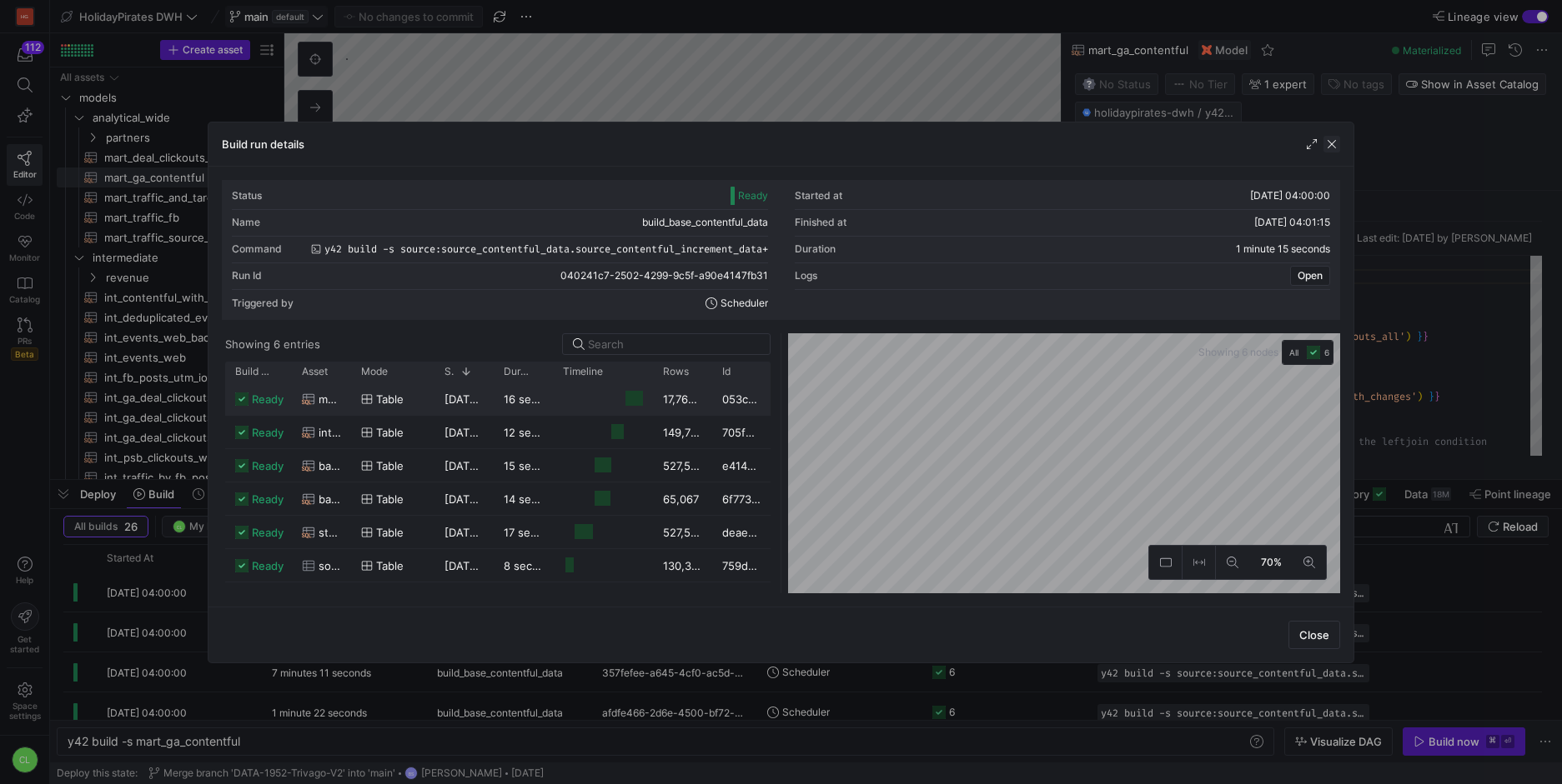
click at [1327, 143] on span "button" at bounding box center [1332, 144] width 17 height 17
